Goal: Information Seeking & Learning: Learn about a topic

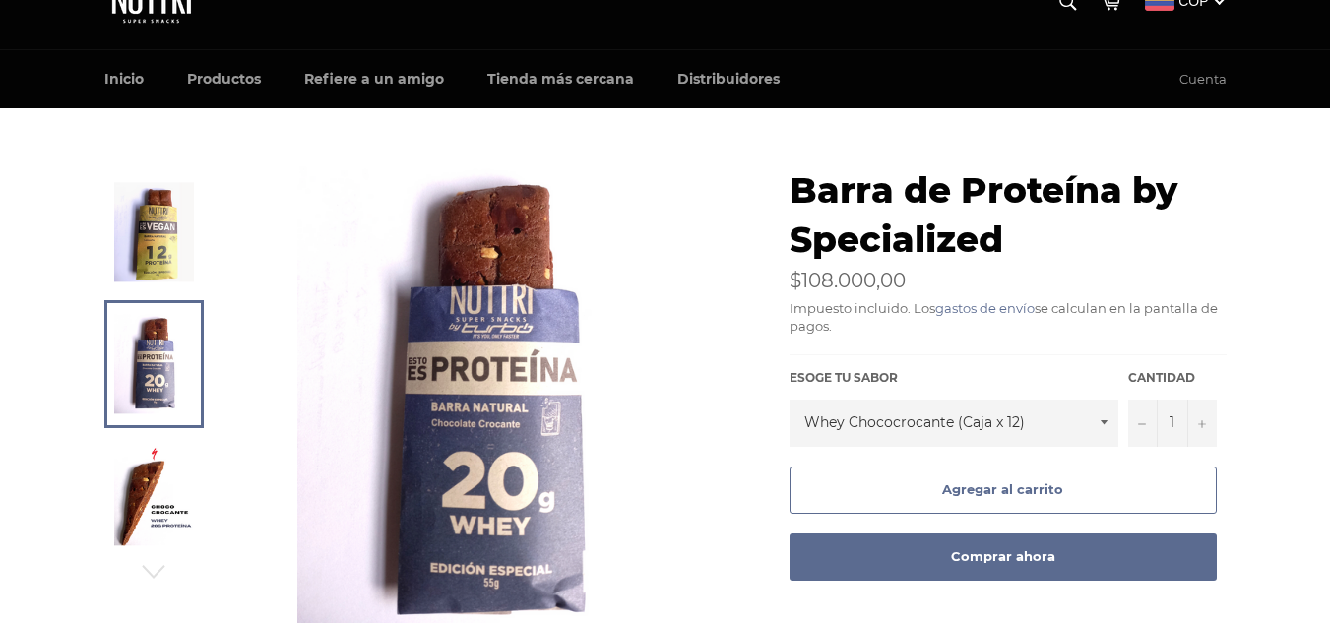
scroll to position [26, 0]
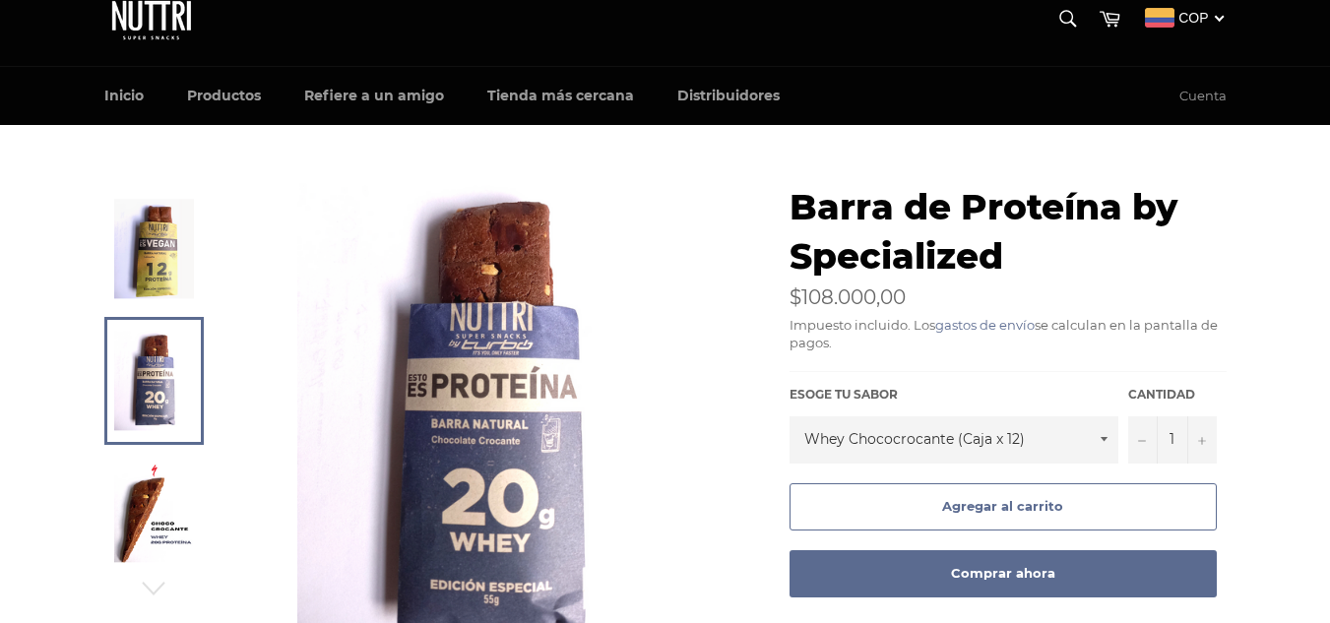
drag, startPoint x: 1337, startPoint y: 100, endPoint x: 1341, endPoint y: 127, distance: 26.9
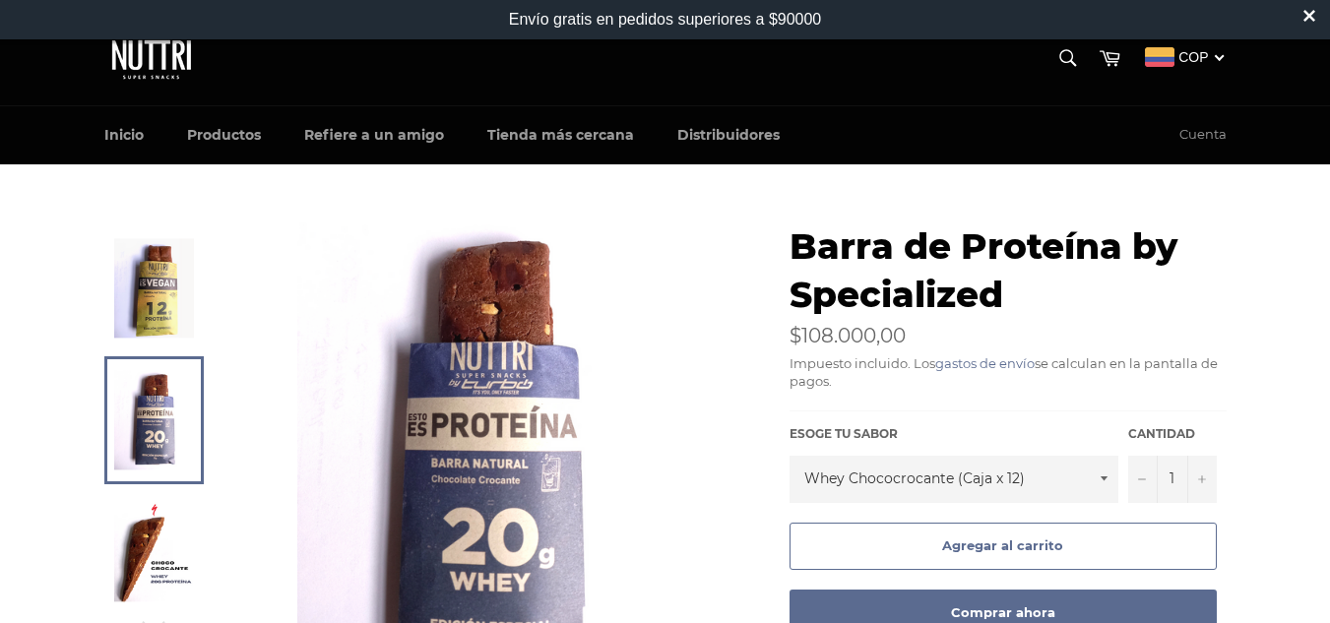
click at [141, 307] on img at bounding box center [154, 287] width 80 height 99
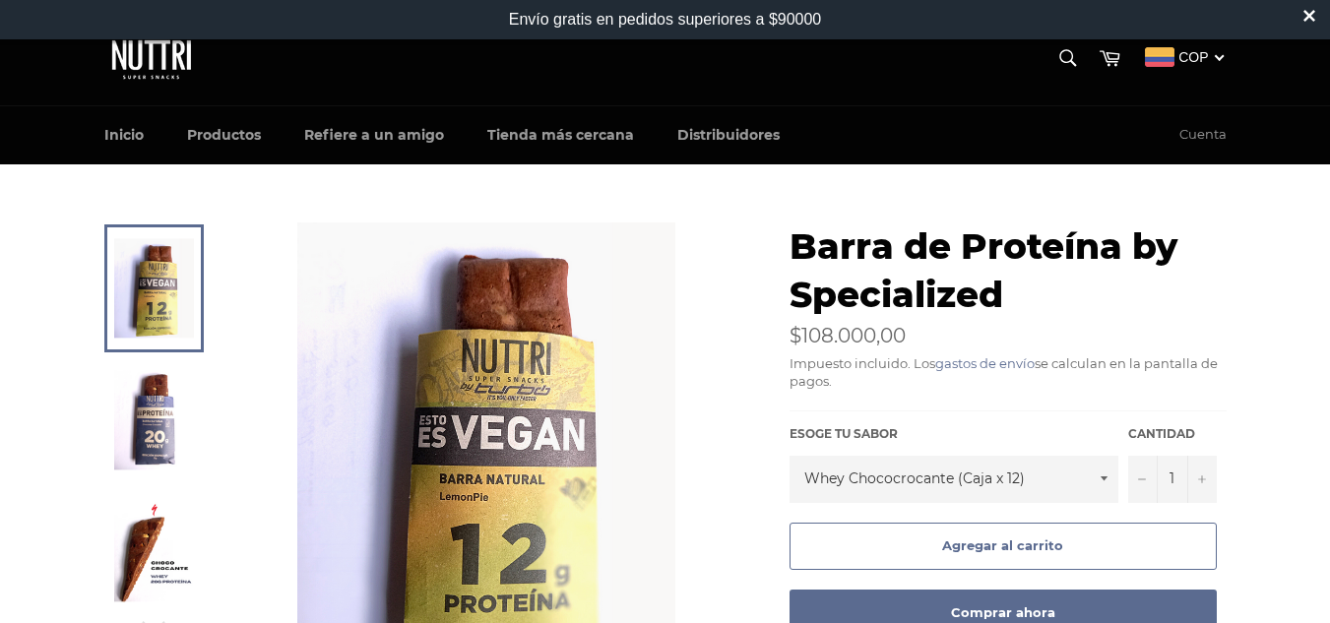
click at [160, 398] on img at bounding box center [154, 419] width 80 height 99
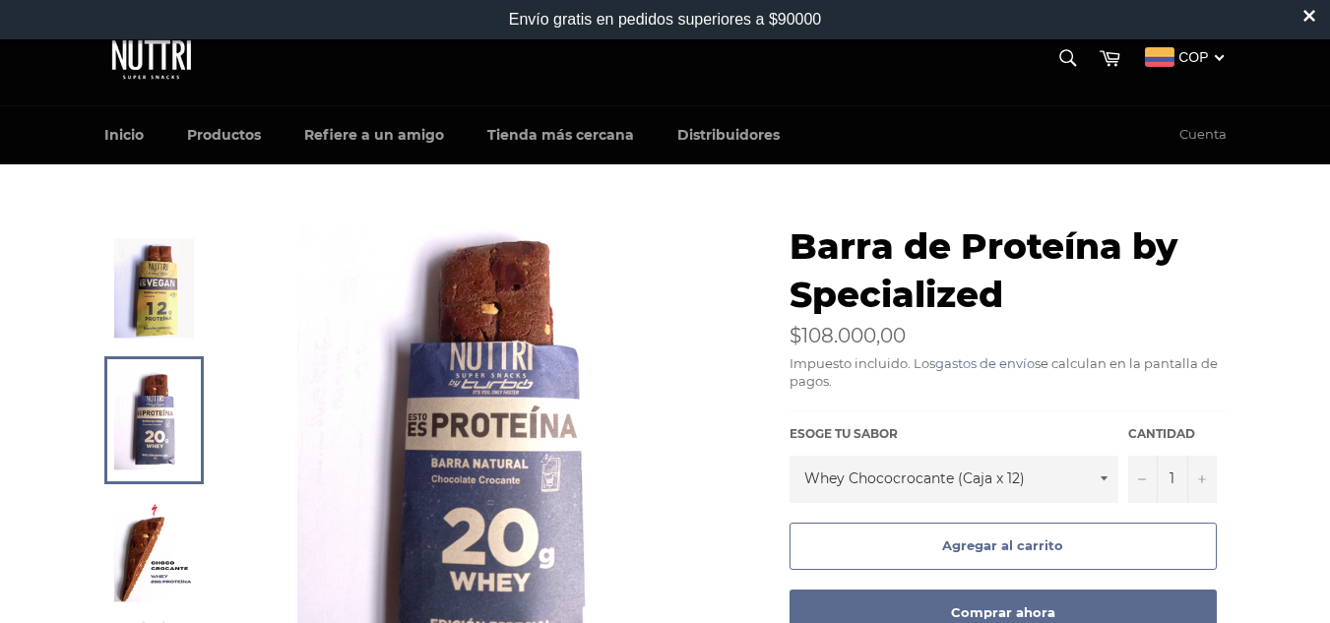
click at [167, 519] on img at bounding box center [154, 551] width 80 height 99
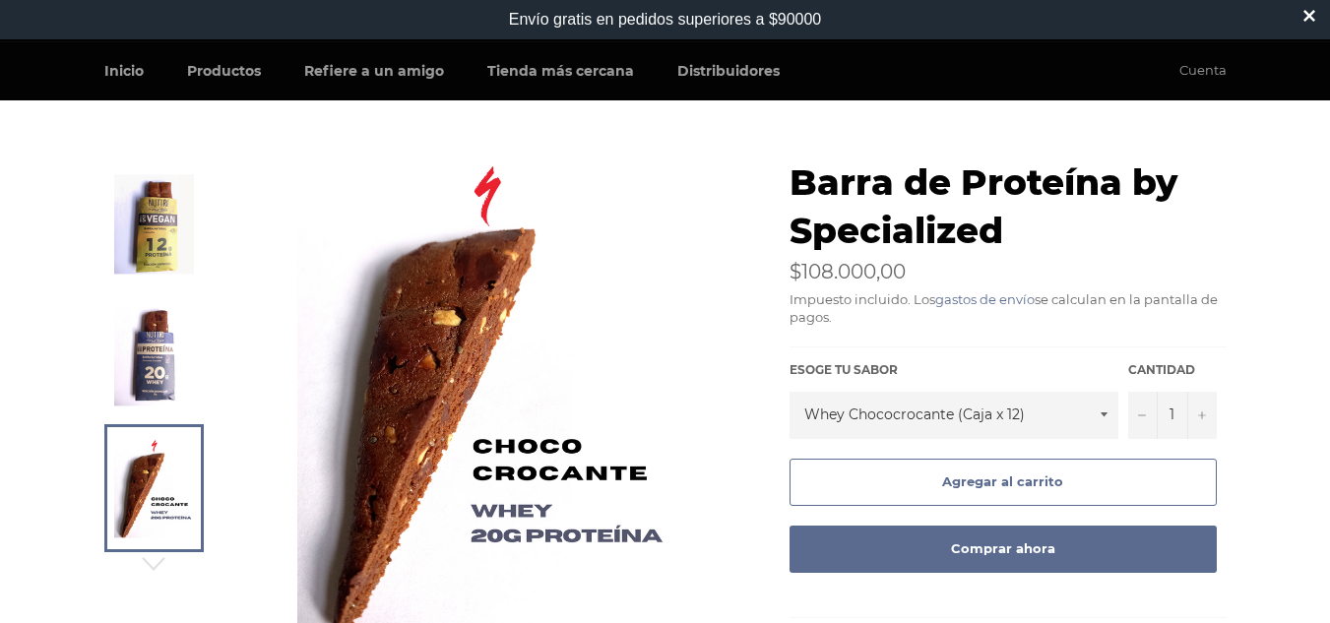
scroll to position [77, 0]
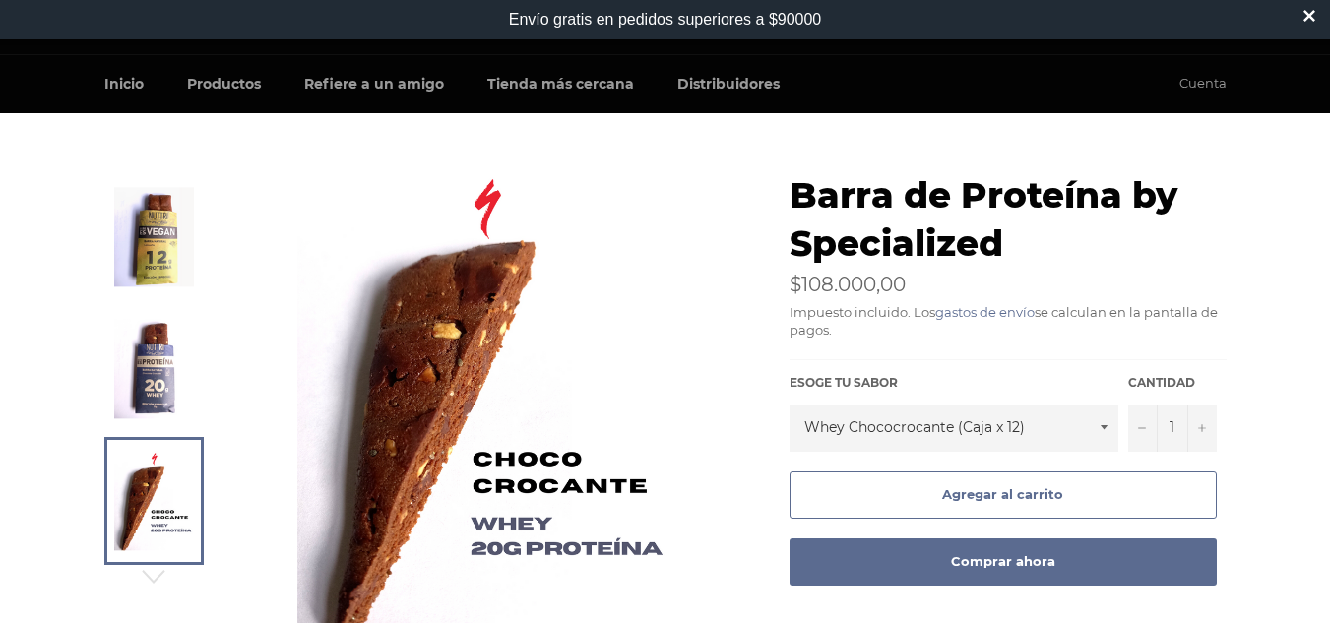
click at [125, 382] on img at bounding box center [154, 368] width 80 height 99
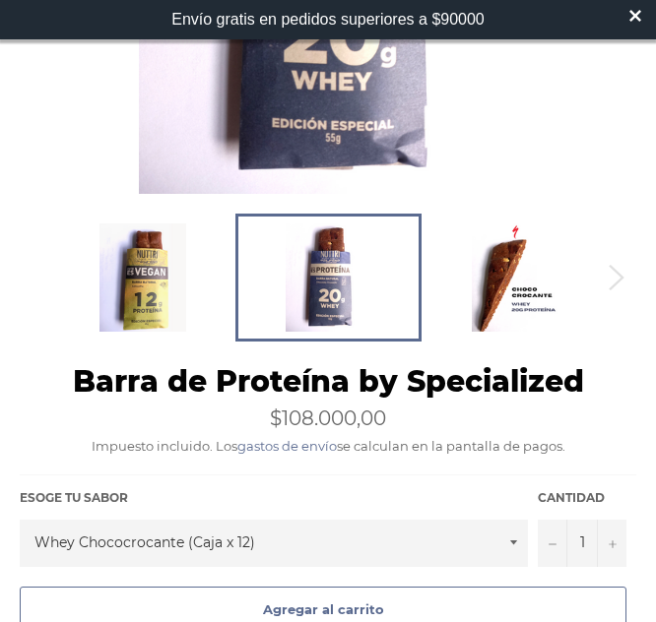
scroll to position [413, 0]
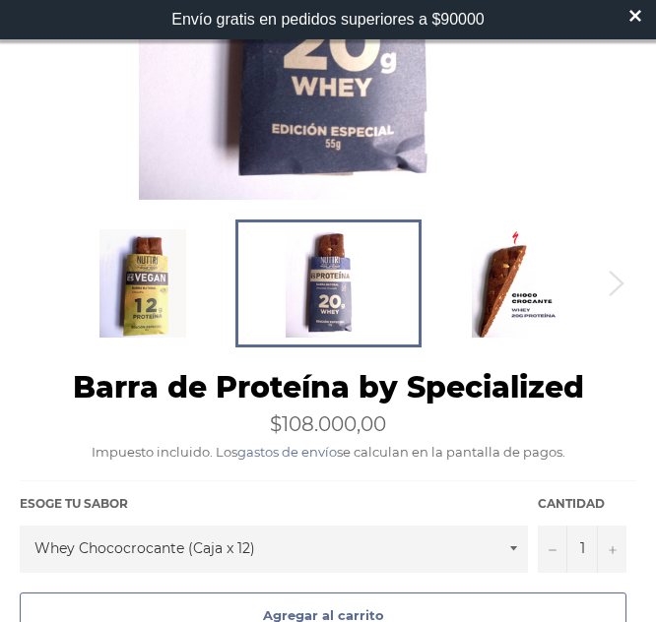
click at [467, 436] on div "Barra de Proteína by Specialized En oferta Precio habitual $108.000,00 Impuesto…" at bounding box center [328, 414] width 616 height 94
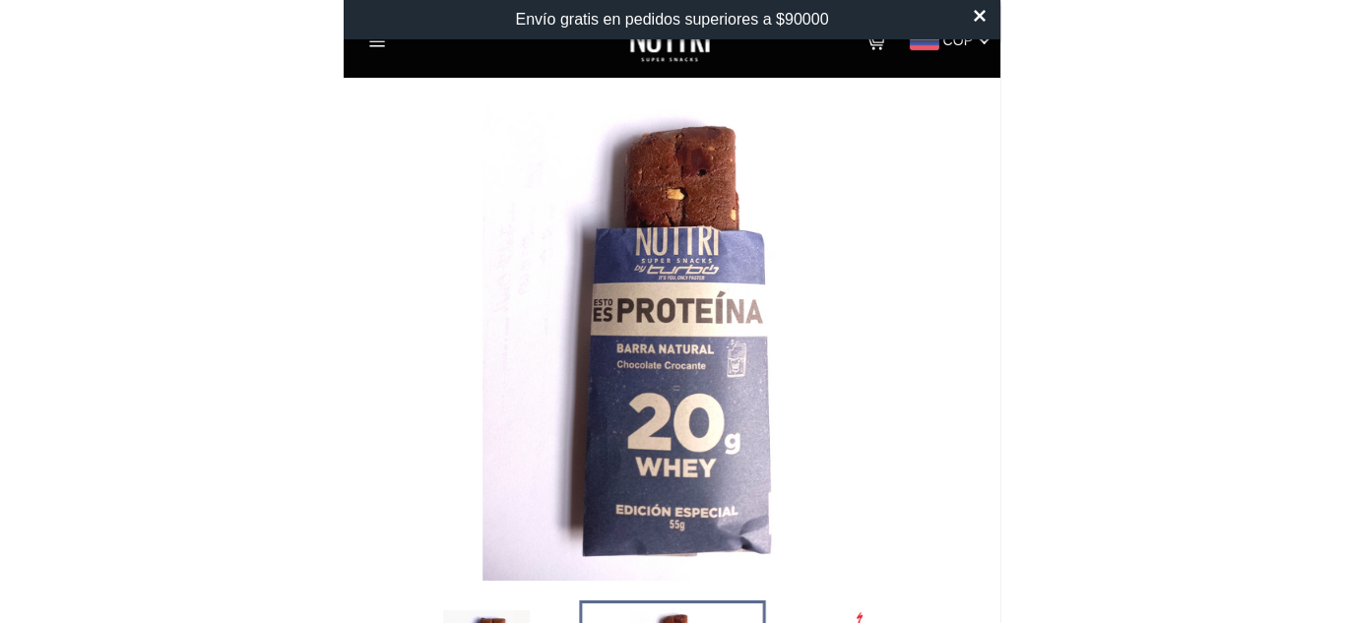
scroll to position [0, 0]
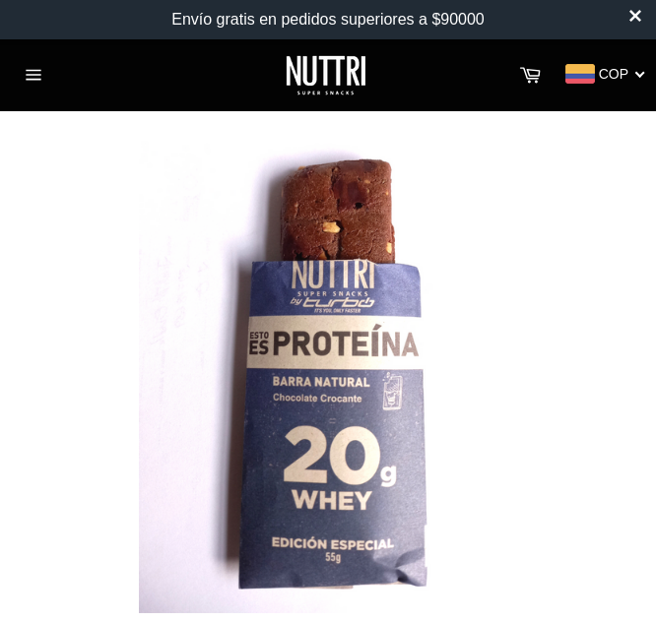
click at [342, 438] on img at bounding box center [328, 377] width 378 height 472
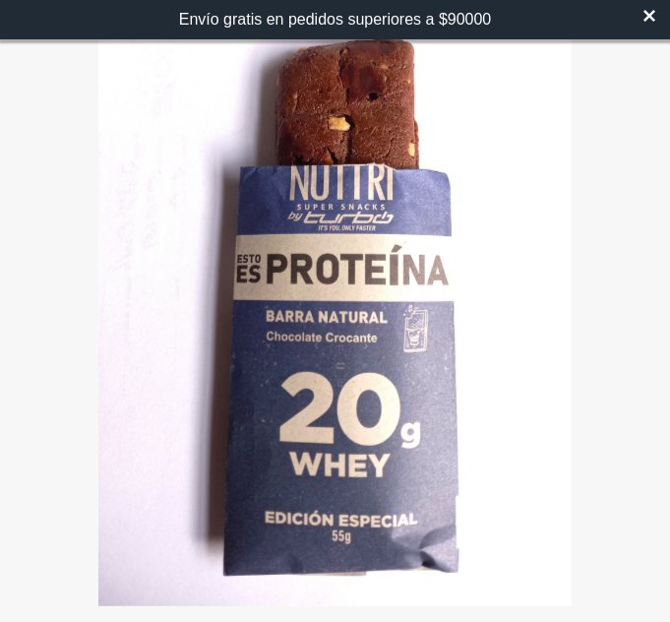
click at [349, 338] on img at bounding box center [334, 311] width 472 height 591
click at [643, 21] on div at bounding box center [646, 19] width 47 height 39
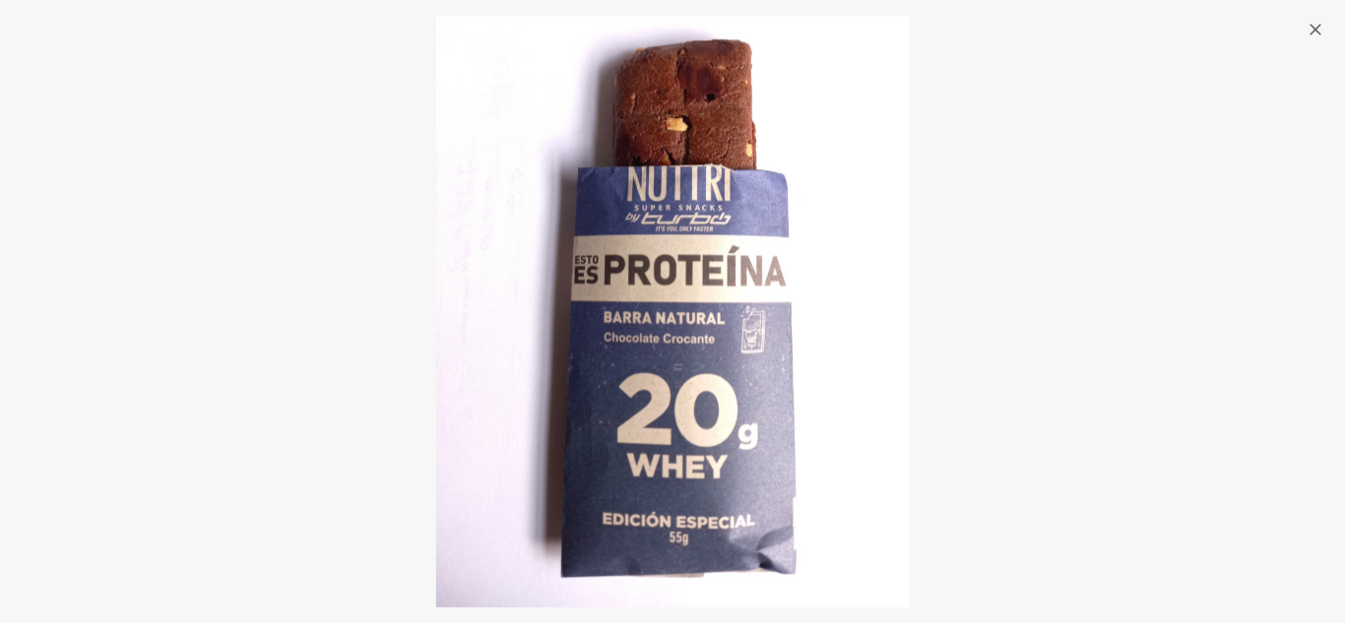
drag, startPoint x: 1344, startPoint y: 161, endPoint x: 1344, endPoint y: 44, distance: 117.1
click at [1329, 155] on div at bounding box center [672, 311] width 1345 height 623
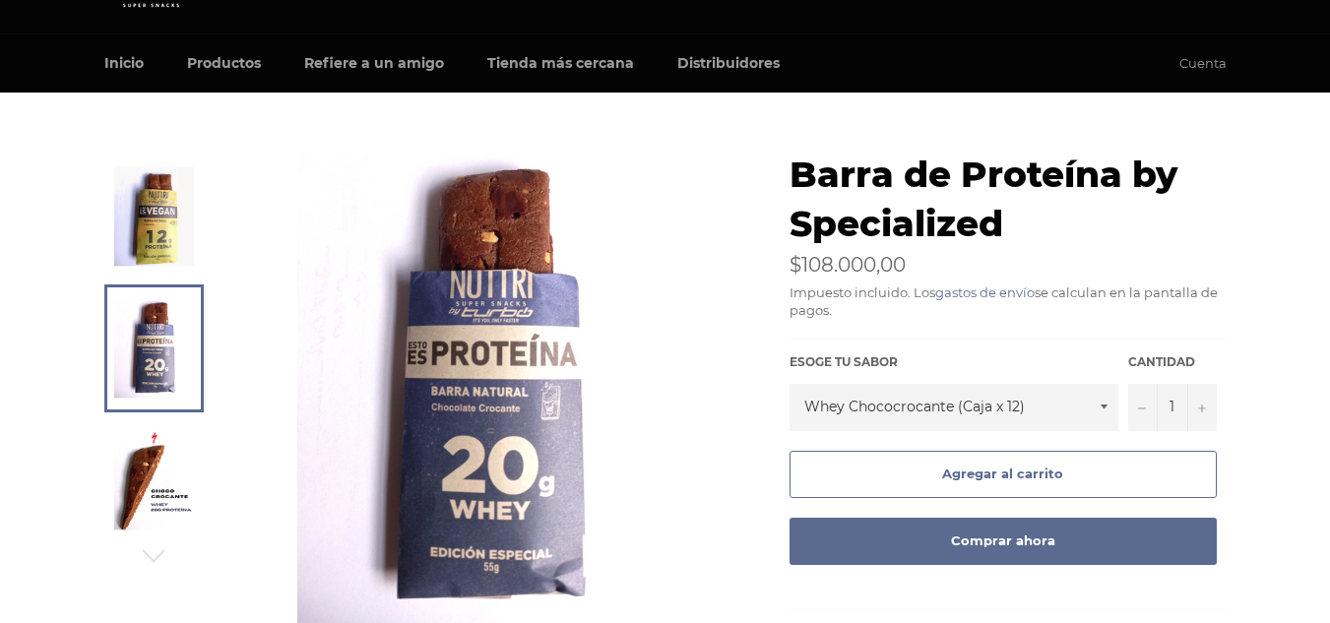
scroll to position [113, 0]
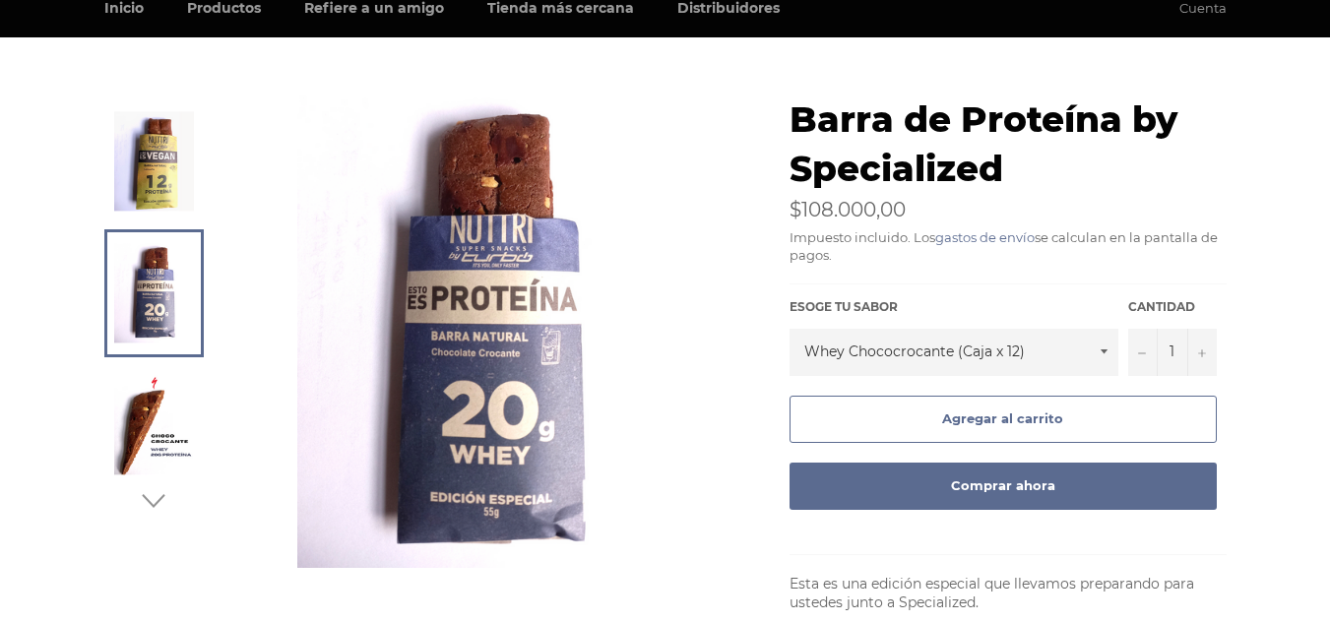
click at [154, 501] on icon "button" at bounding box center [154, 501] width 30 height 30
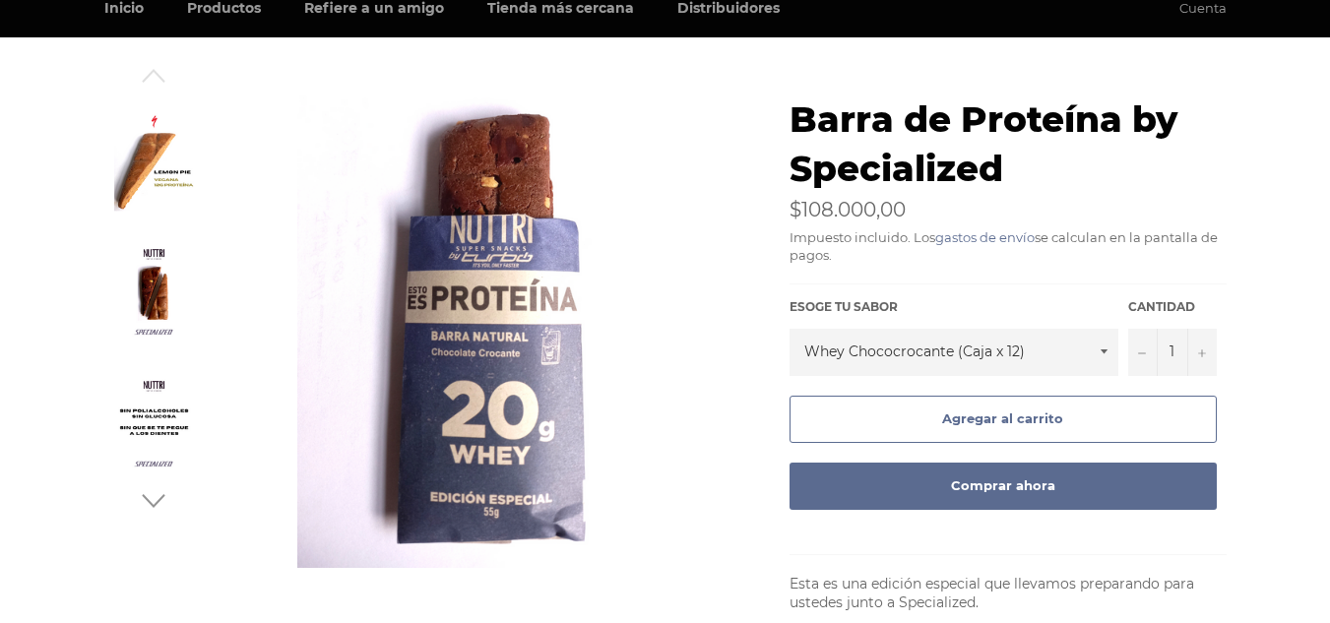
click at [154, 501] on icon "button" at bounding box center [154, 501] width 30 height 30
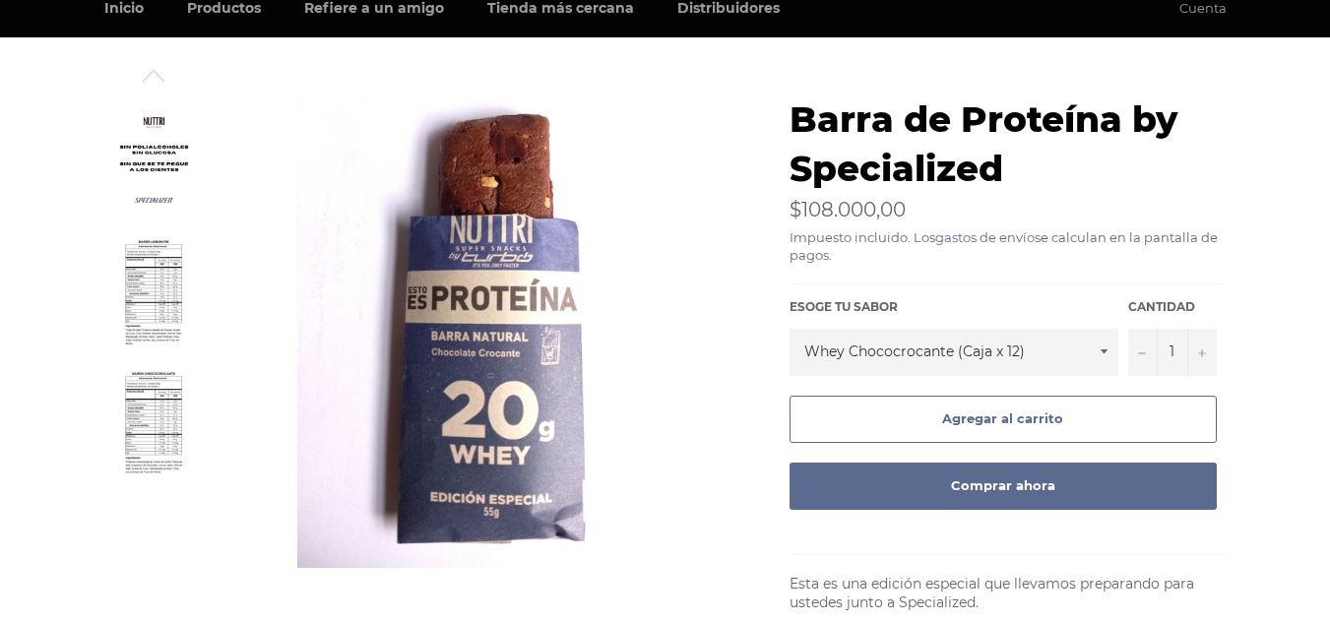
click at [187, 294] on link at bounding box center [153, 293] width 99 height 128
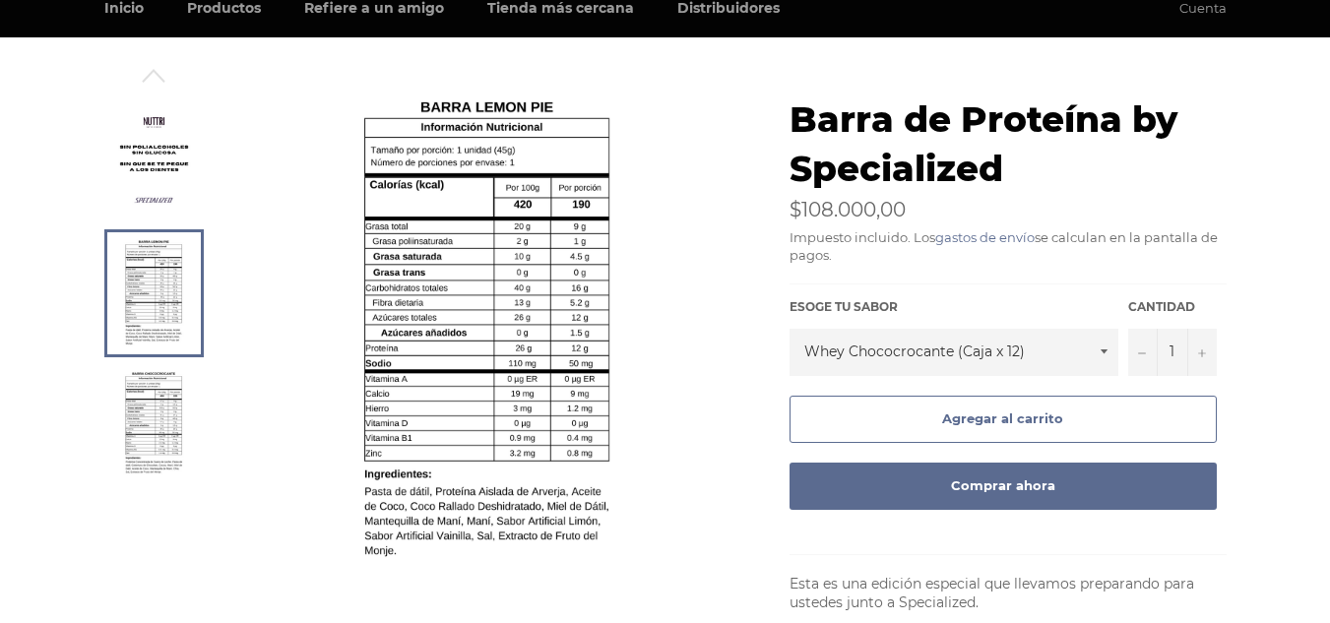
click at [549, 321] on img at bounding box center [486, 331] width 266 height 472
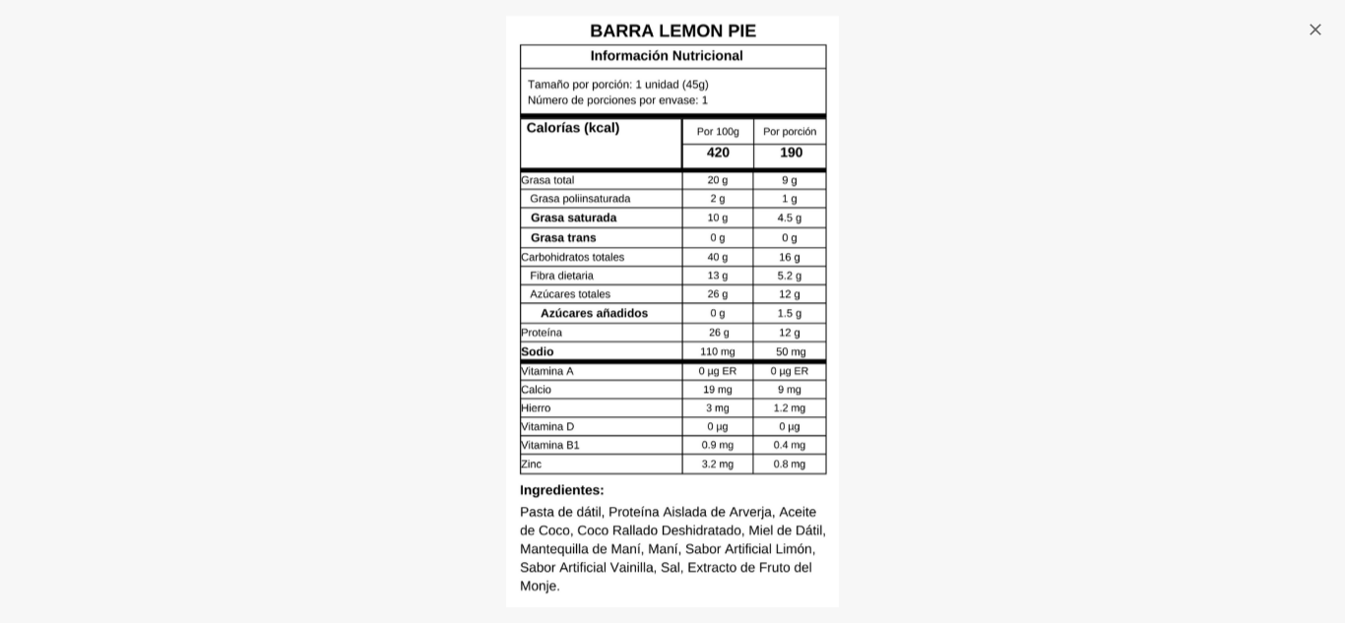
click at [1328, 26] on button ""Cerrar (esc)"" at bounding box center [1314, 29] width 62 height 59
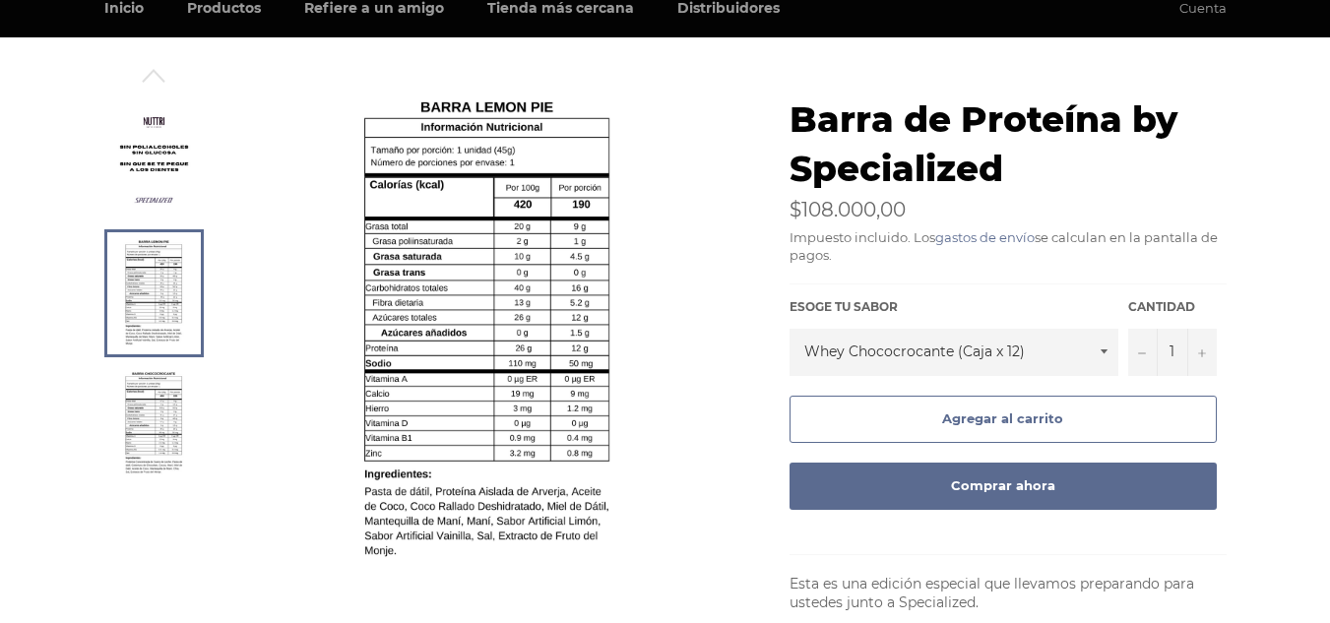
click at [188, 398] on link at bounding box center [153, 425] width 99 height 128
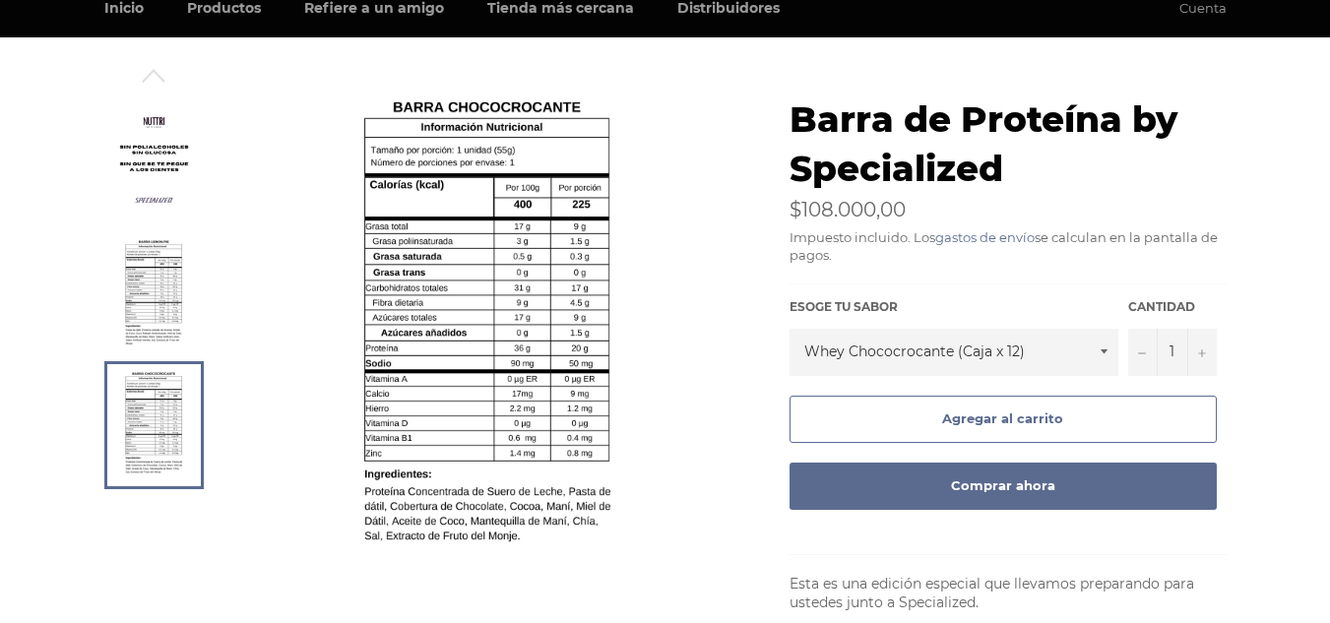
click at [162, 305] on img at bounding box center [153, 293] width 61 height 108
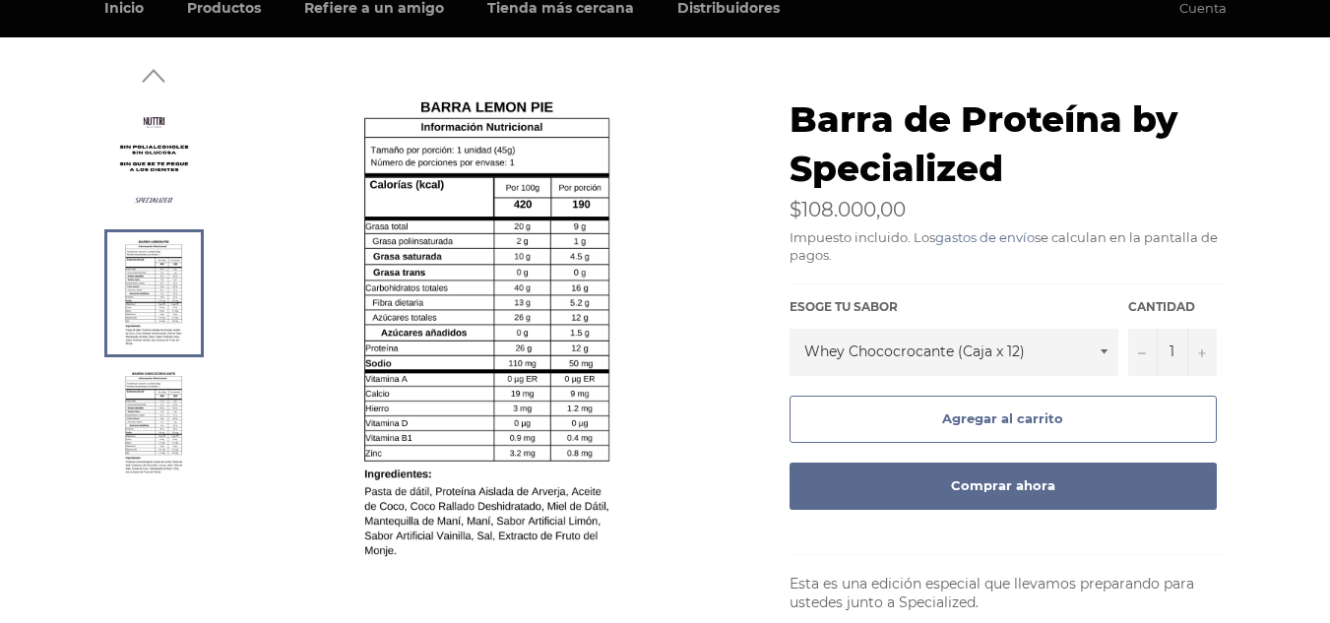
click at [146, 75] on icon "button" at bounding box center [154, 76] width 30 height 30
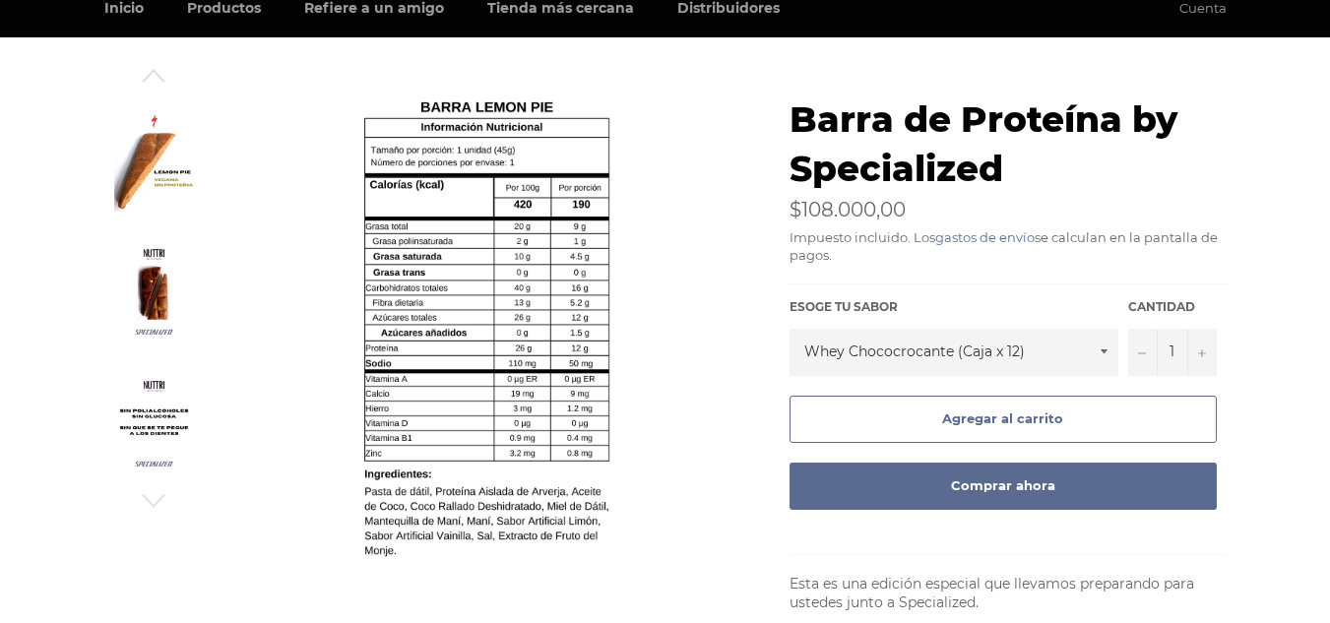
click at [147, 399] on img at bounding box center [154, 424] width 80 height 99
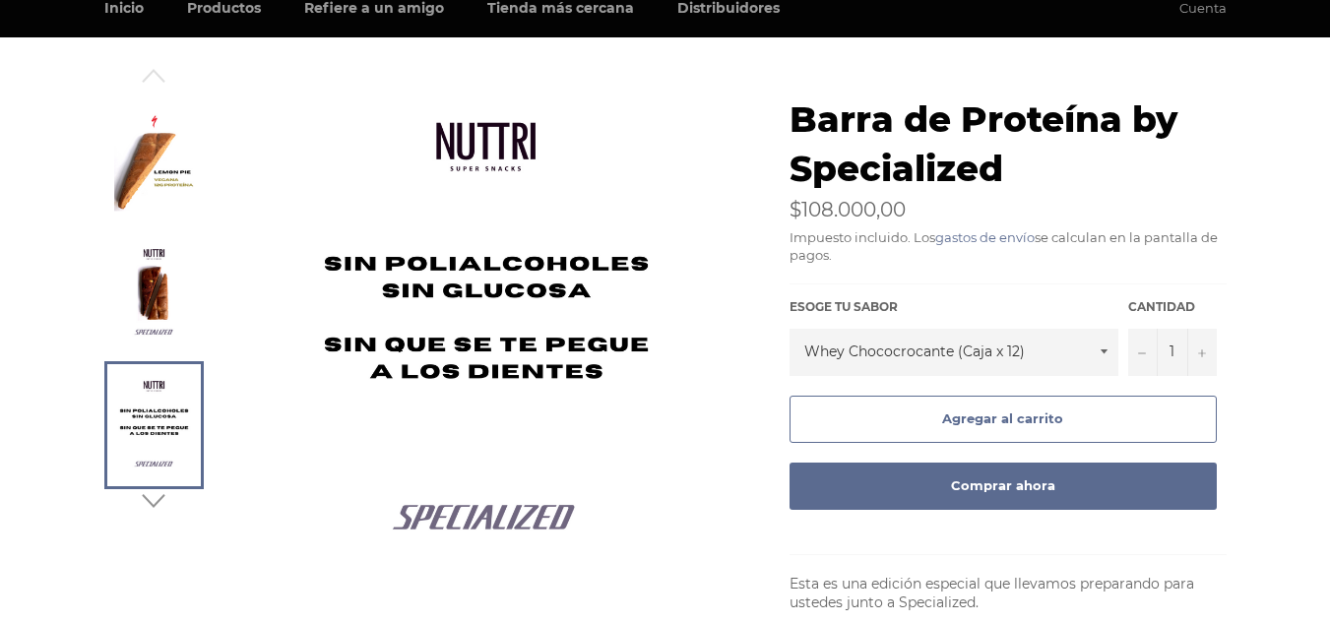
click at [154, 500] on icon "button" at bounding box center [154, 501] width 30 height 30
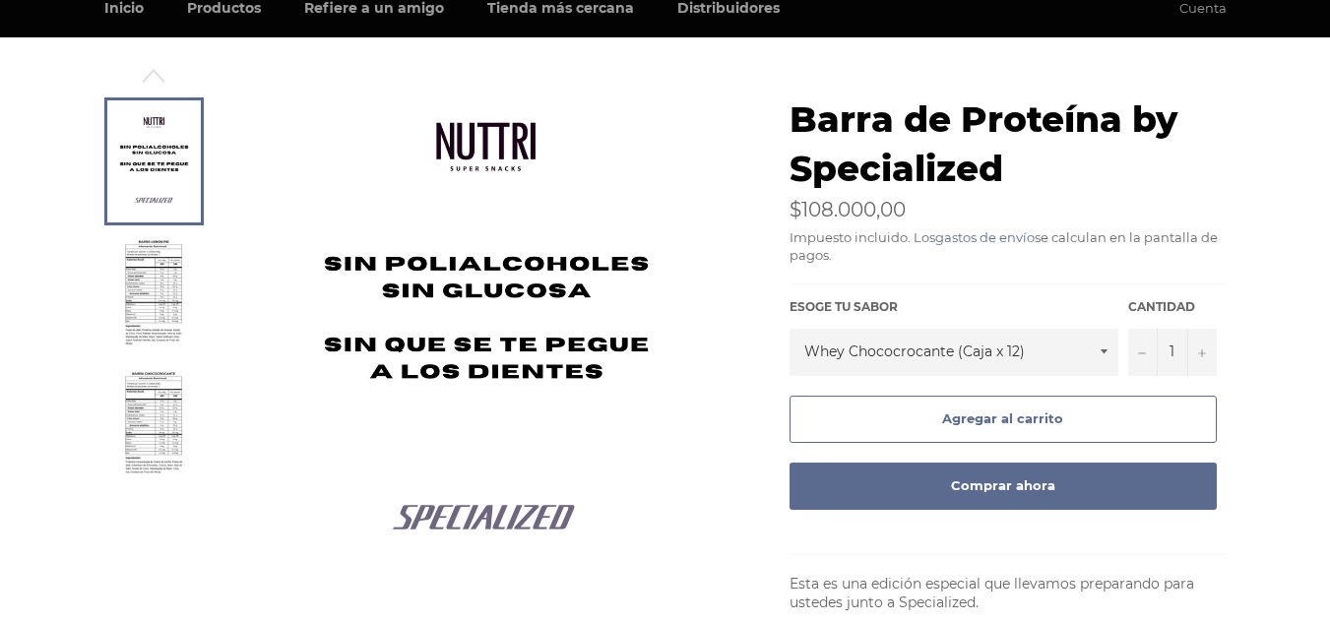
click at [172, 318] on img at bounding box center [153, 293] width 61 height 108
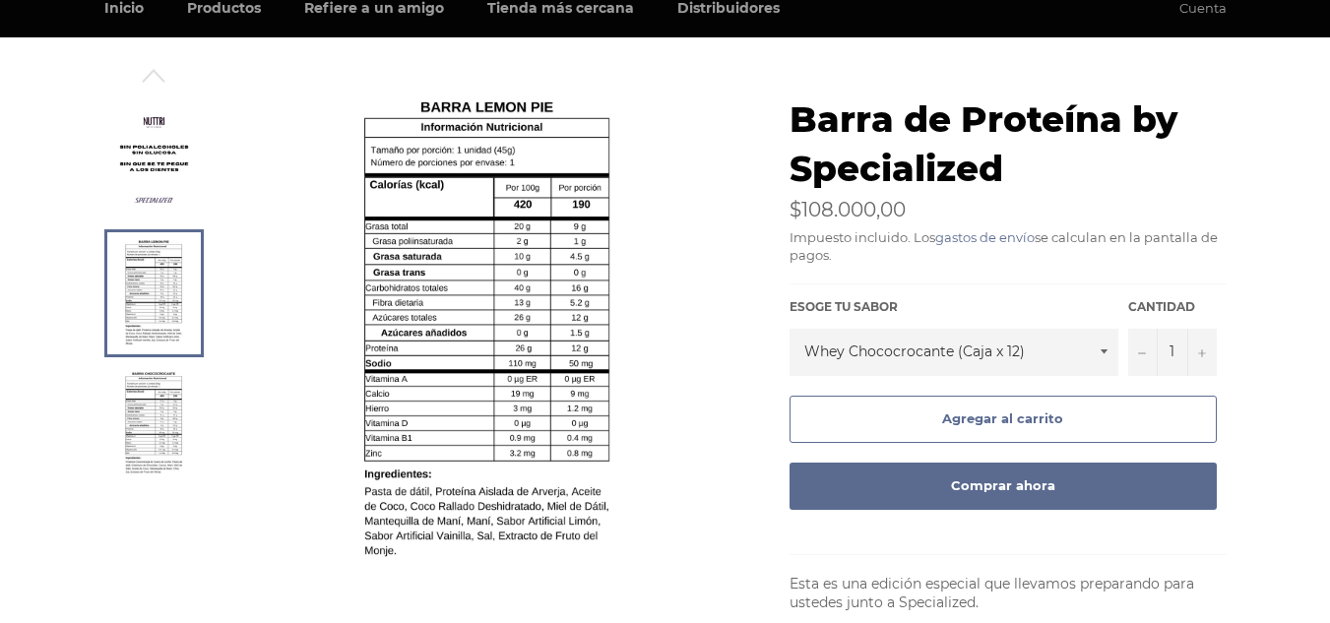
click at [166, 402] on img at bounding box center [153, 425] width 61 height 108
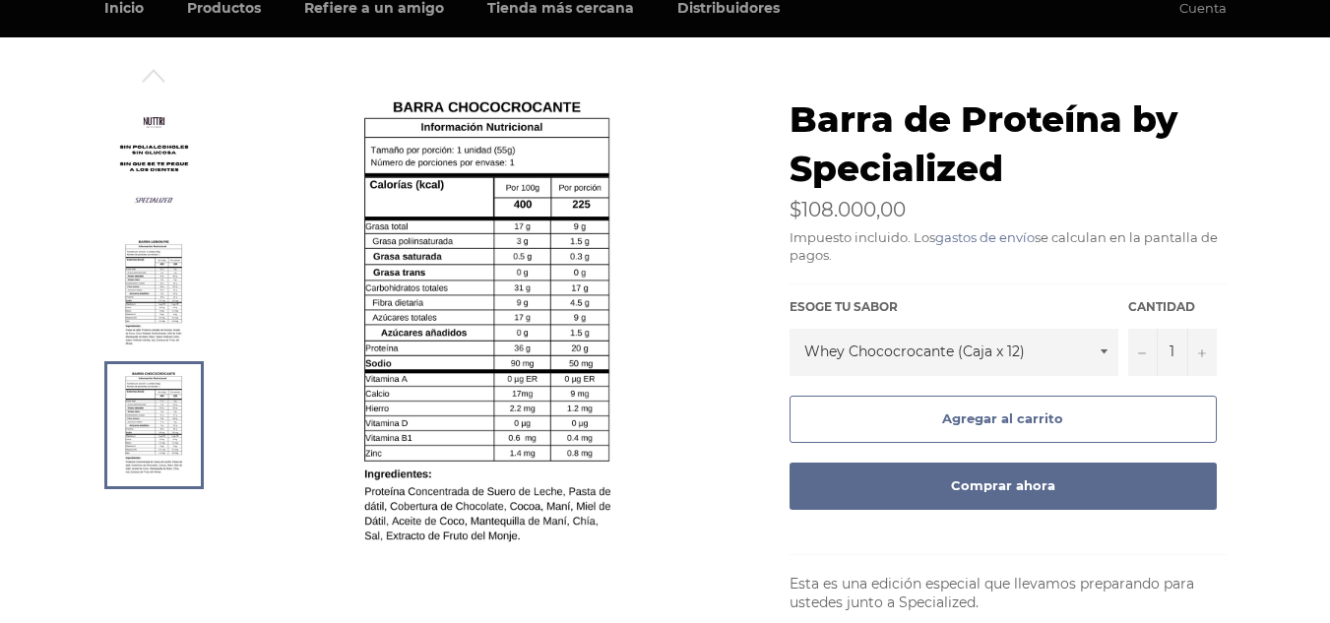
click at [551, 230] on img at bounding box center [486, 331] width 266 height 472
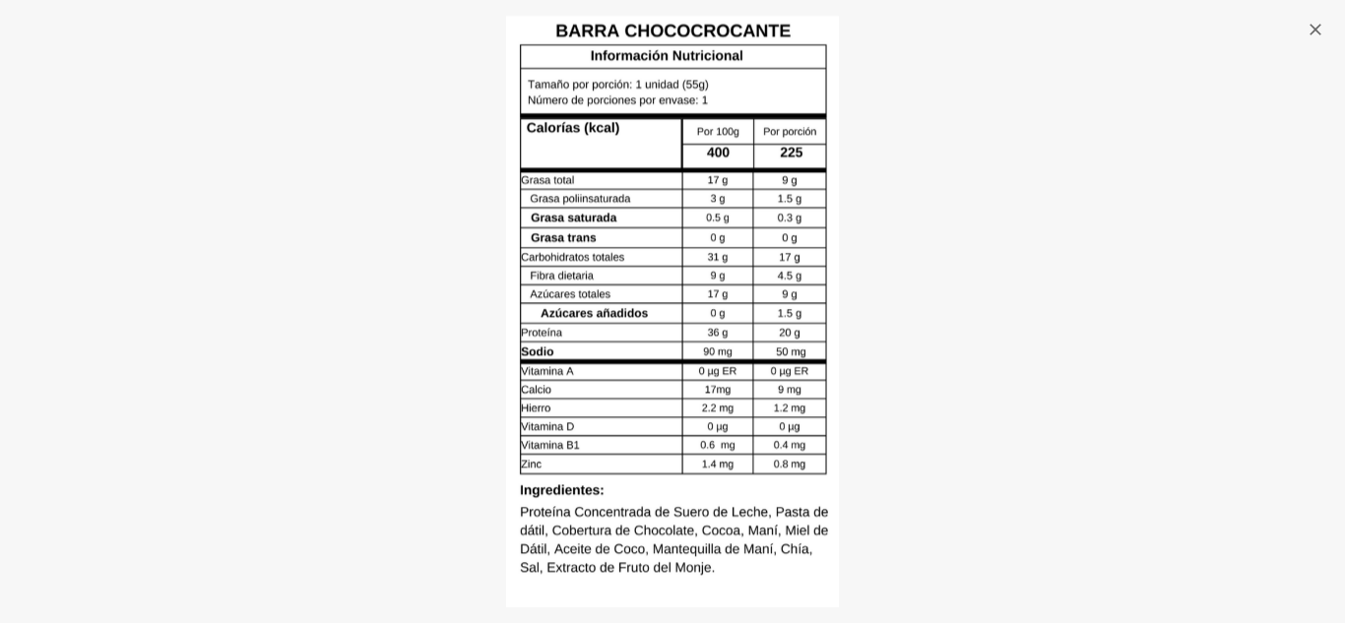
click at [778, 197] on img at bounding box center [672, 312] width 333 height 592
click at [760, 241] on img at bounding box center [672, 312] width 333 height 592
click at [756, 238] on img at bounding box center [672, 312] width 333 height 592
click at [755, 237] on img at bounding box center [672, 312] width 333 height 592
click at [757, 237] on img at bounding box center [672, 312] width 333 height 592
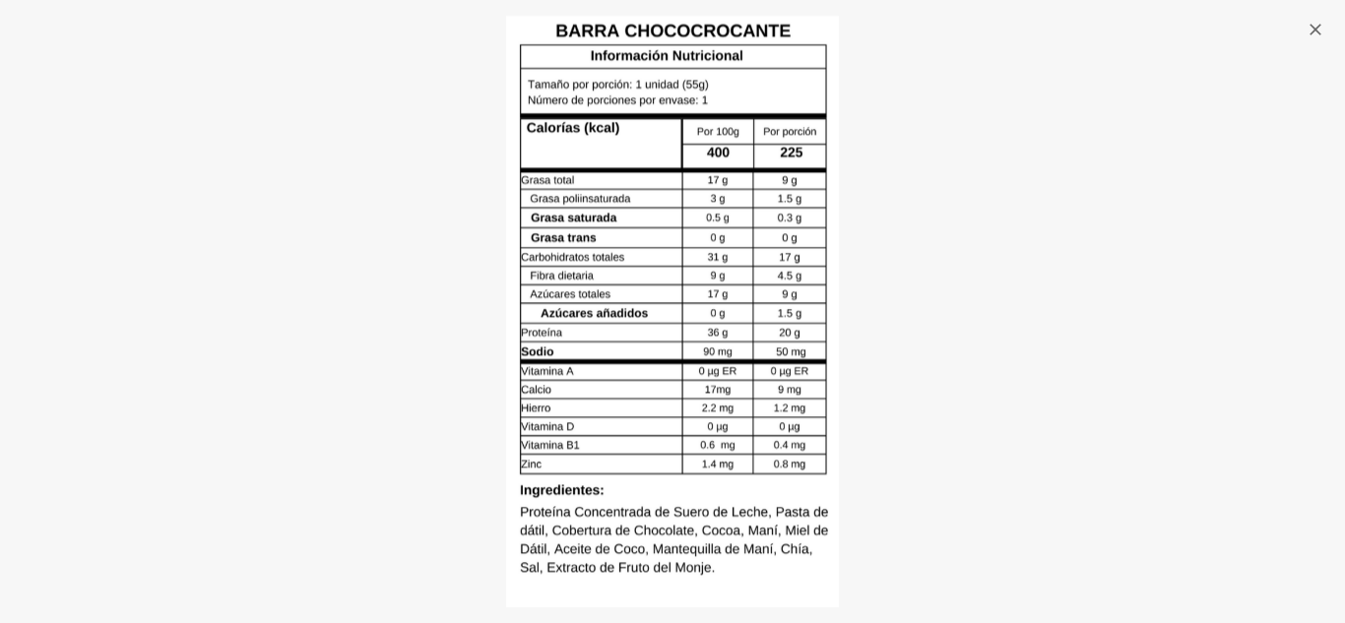
click at [757, 237] on img at bounding box center [672, 312] width 333 height 592
click at [773, 232] on img at bounding box center [672, 312] width 333 height 592
click at [802, 320] on img at bounding box center [672, 312] width 333 height 592
click at [1329, 28] on button ""Cerrar (esc)"" at bounding box center [1314, 29] width 62 height 59
